Goal: Task Accomplishment & Management: Complete application form

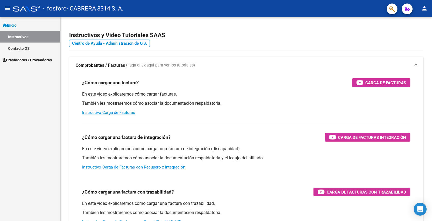
click at [29, 59] on span "Prestadores / Proveedores" at bounding box center [27, 60] width 49 height 6
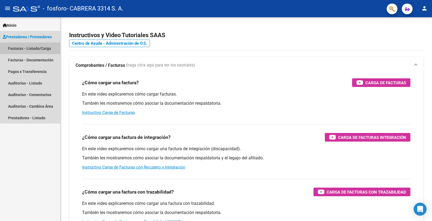
click at [33, 49] on link "Facturas - Listado/Carga" at bounding box center [30, 49] width 60 height 12
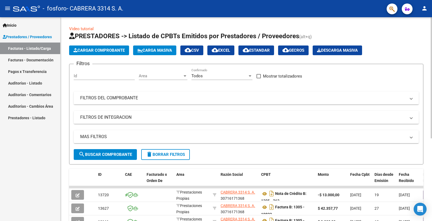
click at [107, 46] on button "Cargar Comprobante" at bounding box center [99, 51] width 60 height 10
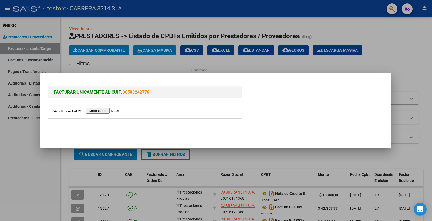
click at [114, 110] on input "file" at bounding box center [86, 111] width 68 height 6
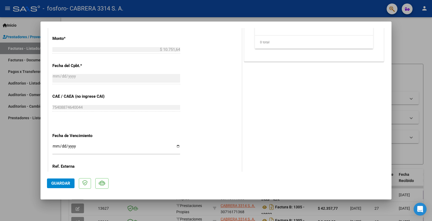
scroll to position [270, 0]
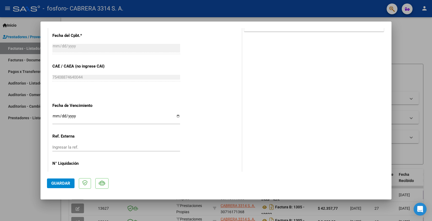
click at [176, 118] on input "Ingresar la fecha" at bounding box center [116, 118] width 128 height 9
type input "[DATE]"
click at [64, 183] on span "Guardar" at bounding box center [60, 183] width 19 height 5
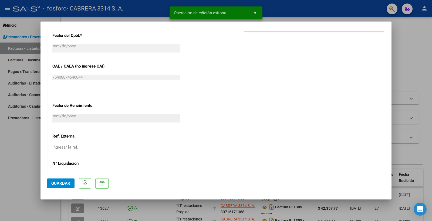
click at [400, 39] on div at bounding box center [216, 110] width 432 height 221
type input "$ 0,00"
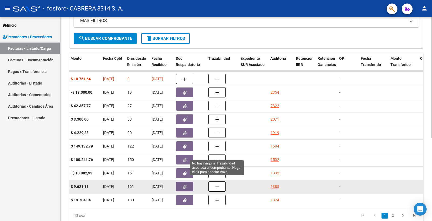
scroll to position [19, 0]
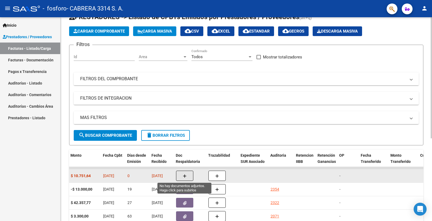
click at [184, 175] on icon "button" at bounding box center [185, 177] width 4 height 4
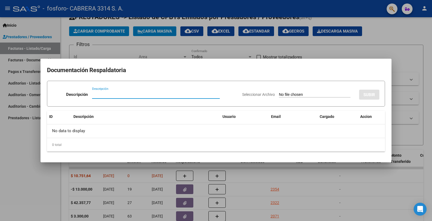
click at [98, 96] on input "Descripción" at bounding box center [156, 94] width 128 height 5
type input "Anexo"
click at [290, 95] on input "Seleccionar Archivo" at bounding box center [314, 95] width 71 height 5
type input "C:\fakepath\251006 B1305-20405 Anexo.pdf"
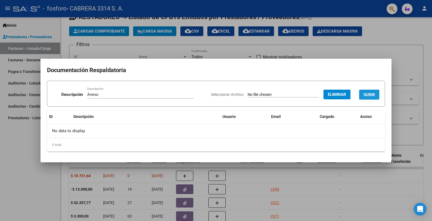
click at [365, 94] on span "SUBIR" at bounding box center [369, 95] width 12 height 5
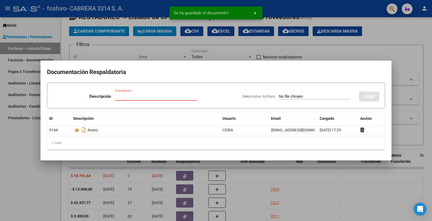
click at [138, 95] on input "Descripción" at bounding box center [155, 96] width 81 height 5
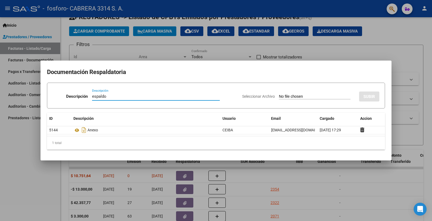
click at [92, 98] on input "espaldo" at bounding box center [156, 96] width 128 height 5
type input "Respaldo"
click at [282, 97] on input "Seleccionar Archivo" at bounding box center [314, 96] width 71 height 5
type input "C:\fakepath\ALZUGARYA NATALIA [DATE].pdf"
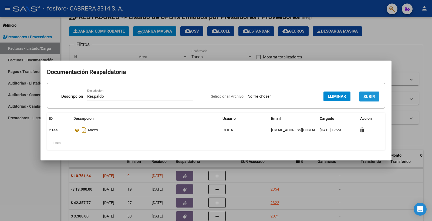
click at [365, 94] on span "SUBIR" at bounding box center [369, 96] width 12 height 5
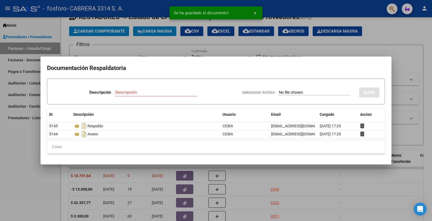
click at [125, 90] on input "Descripción" at bounding box center [155, 92] width 81 height 5
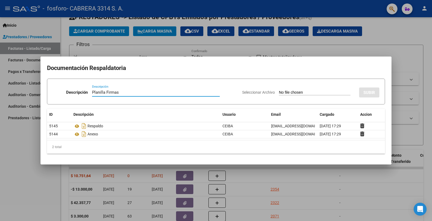
type input "Planilla Firmas"
click at [317, 92] on input "Seleccionar Archivo" at bounding box center [314, 92] width 71 height 5
type input "C:\fakepath\Planilla Firma.pdf"
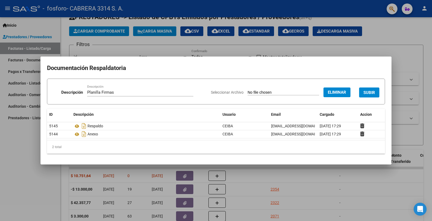
click at [371, 93] on span "SUBIR" at bounding box center [369, 92] width 12 height 5
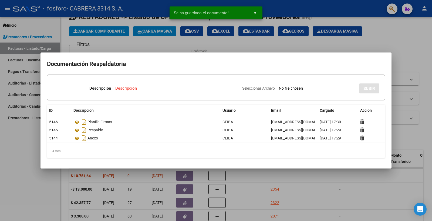
click at [410, 59] on div at bounding box center [216, 110] width 432 height 221
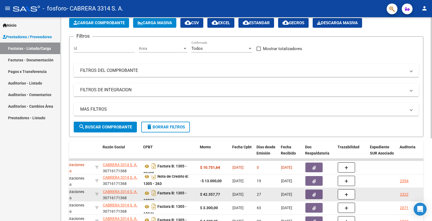
scroll to position [0, 0]
